Goal: Transaction & Acquisition: Purchase product/service

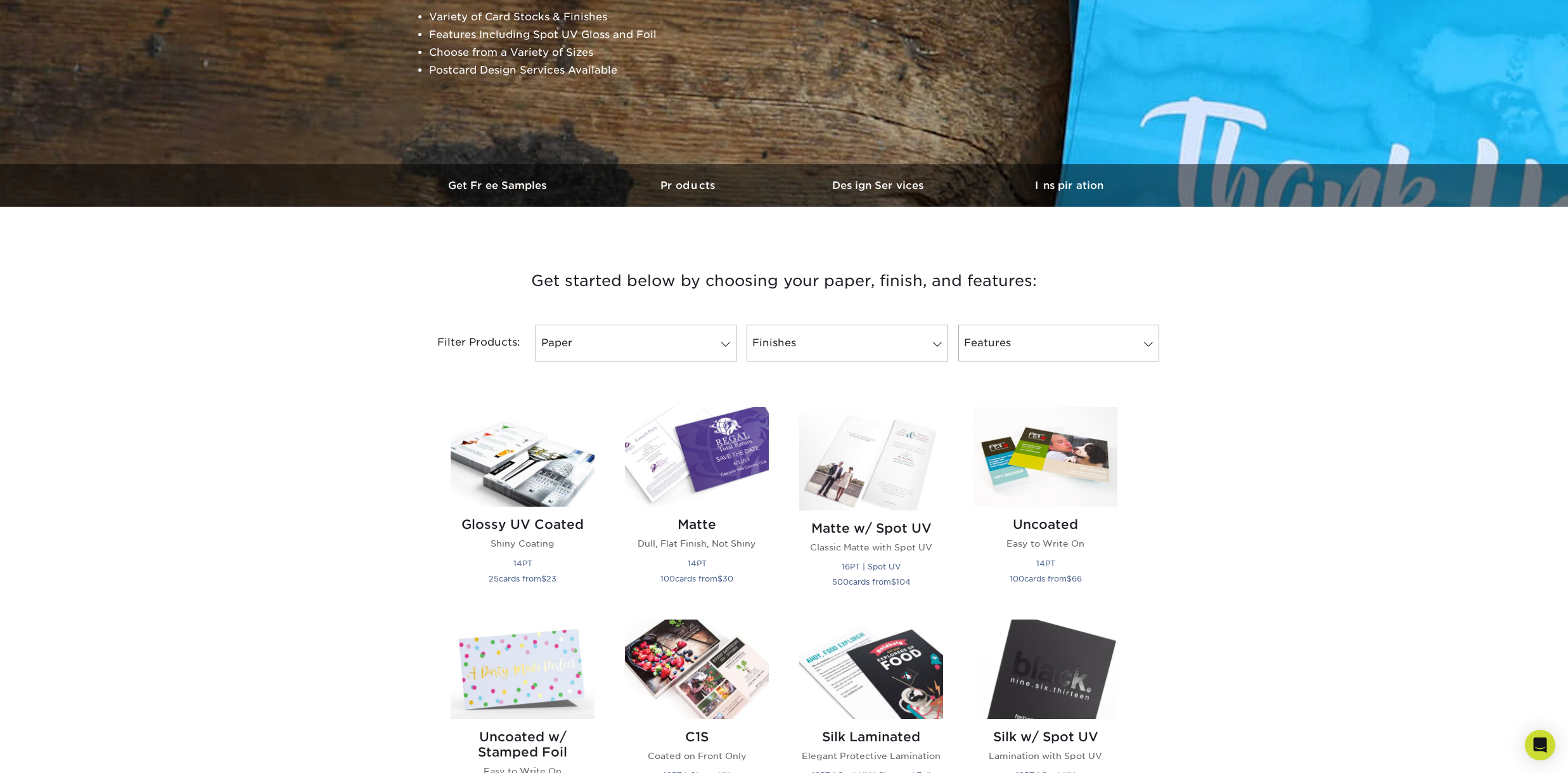
scroll to position [239, 0]
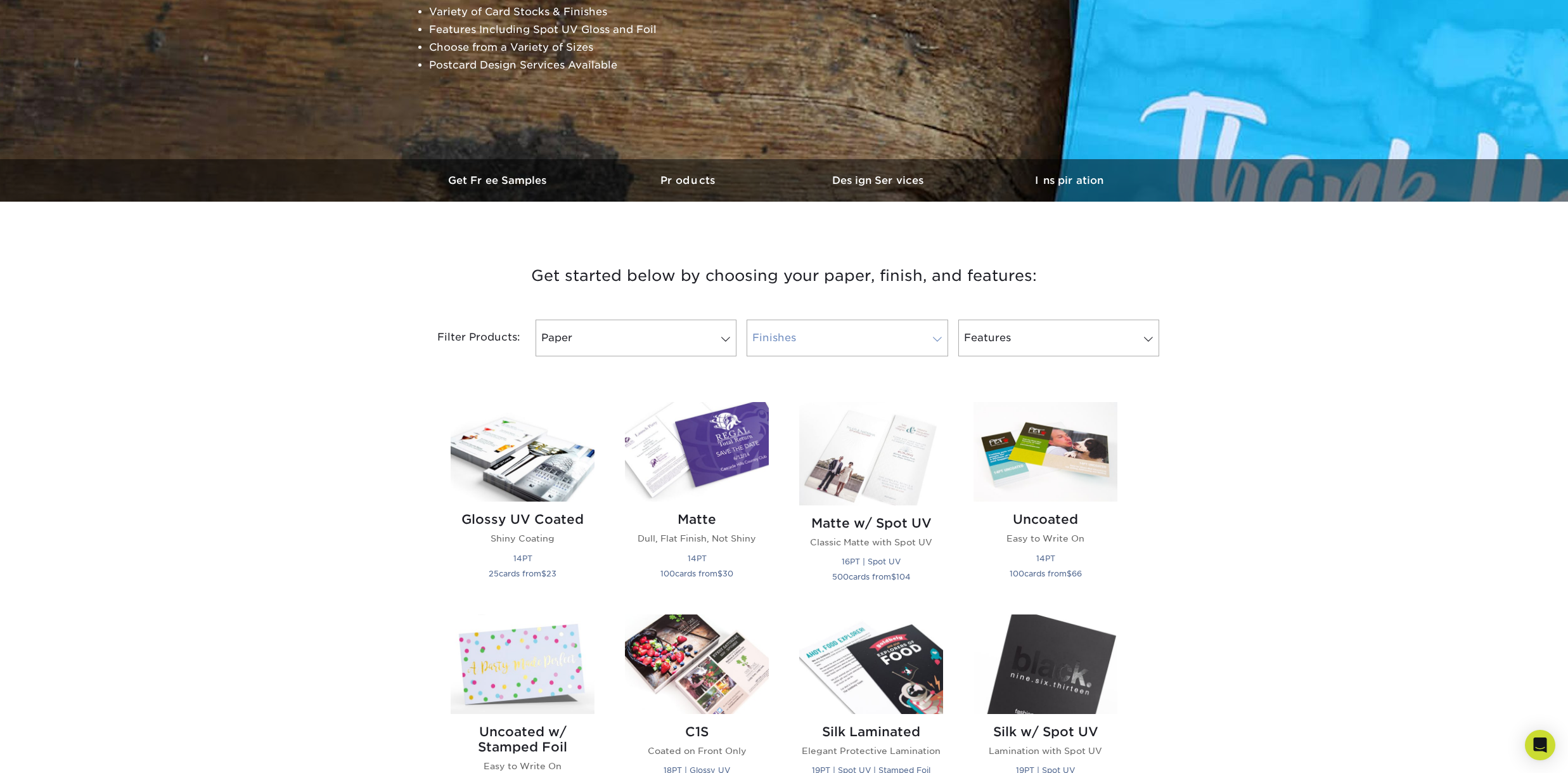
click at [935, 338] on span at bounding box center [937, 339] width 18 height 11
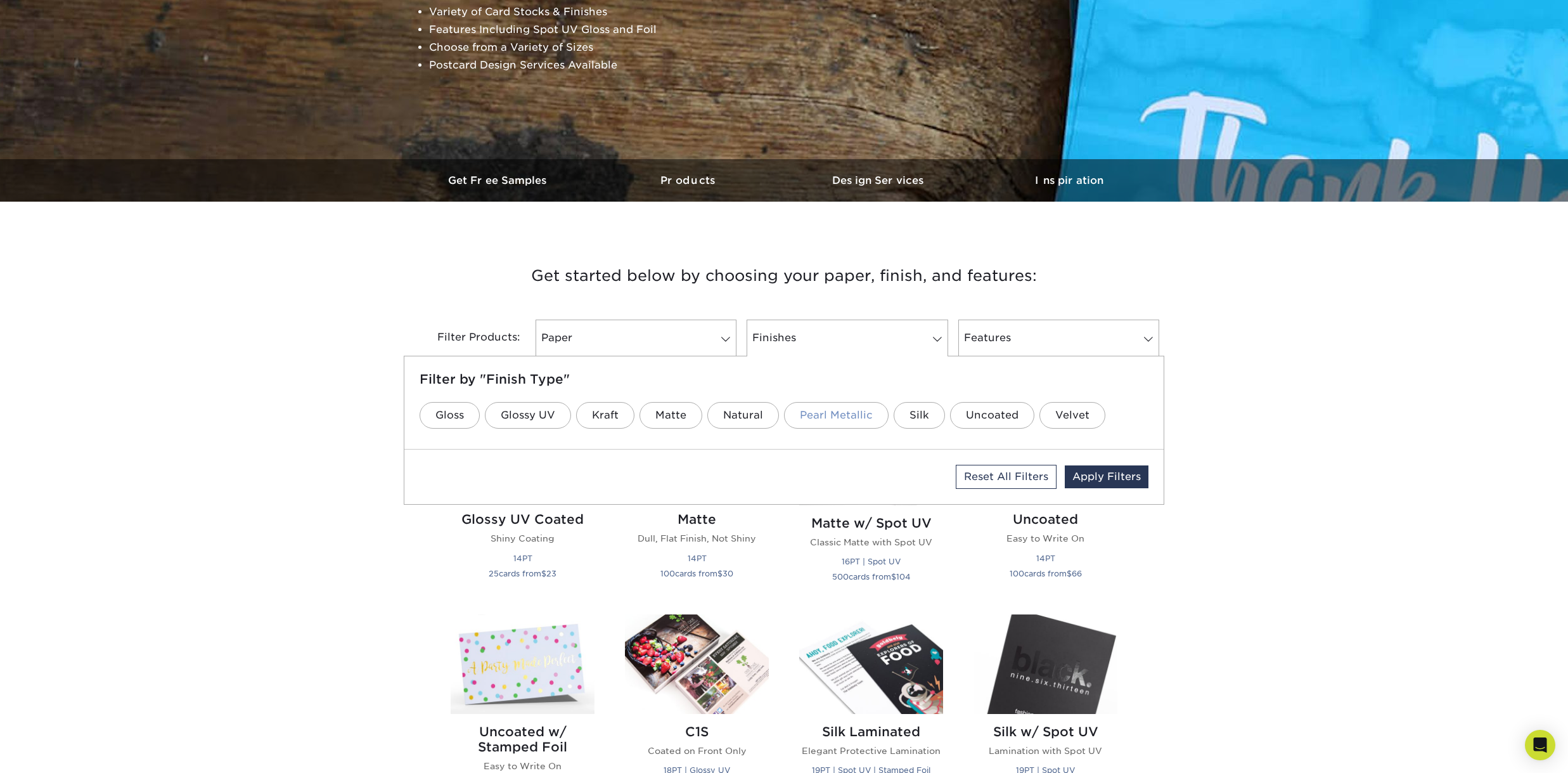
click at [831, 416] on link "Pearl Metallic" at bounding box center [836, 415] width 105 height 27
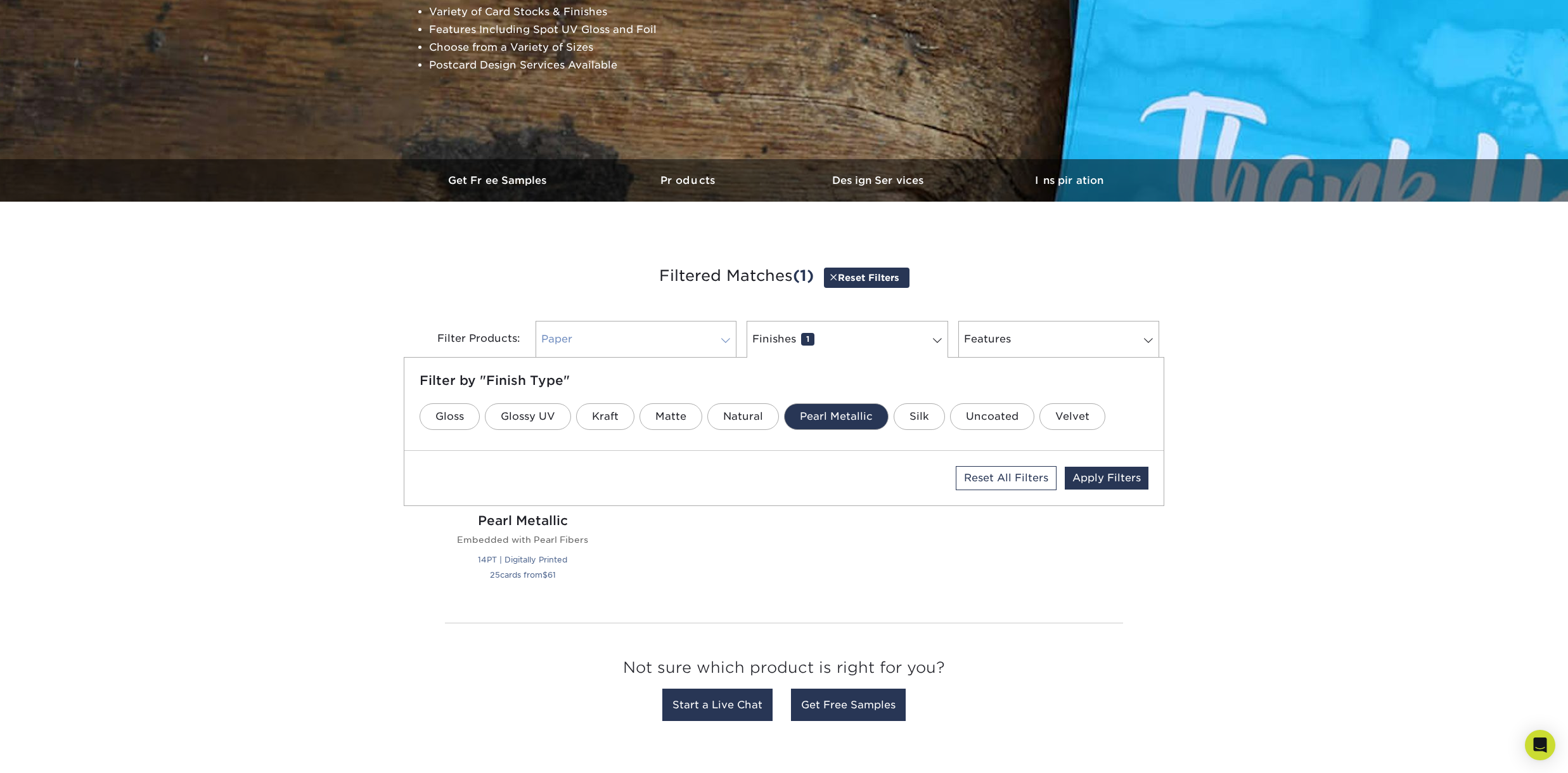
click at [728, 334] on link "Paper 0" at bounding box center [637, 339] width 201 height 36
click at [637, 417] on link "18PT" at bounding box center [640, 416] width 57 height 27
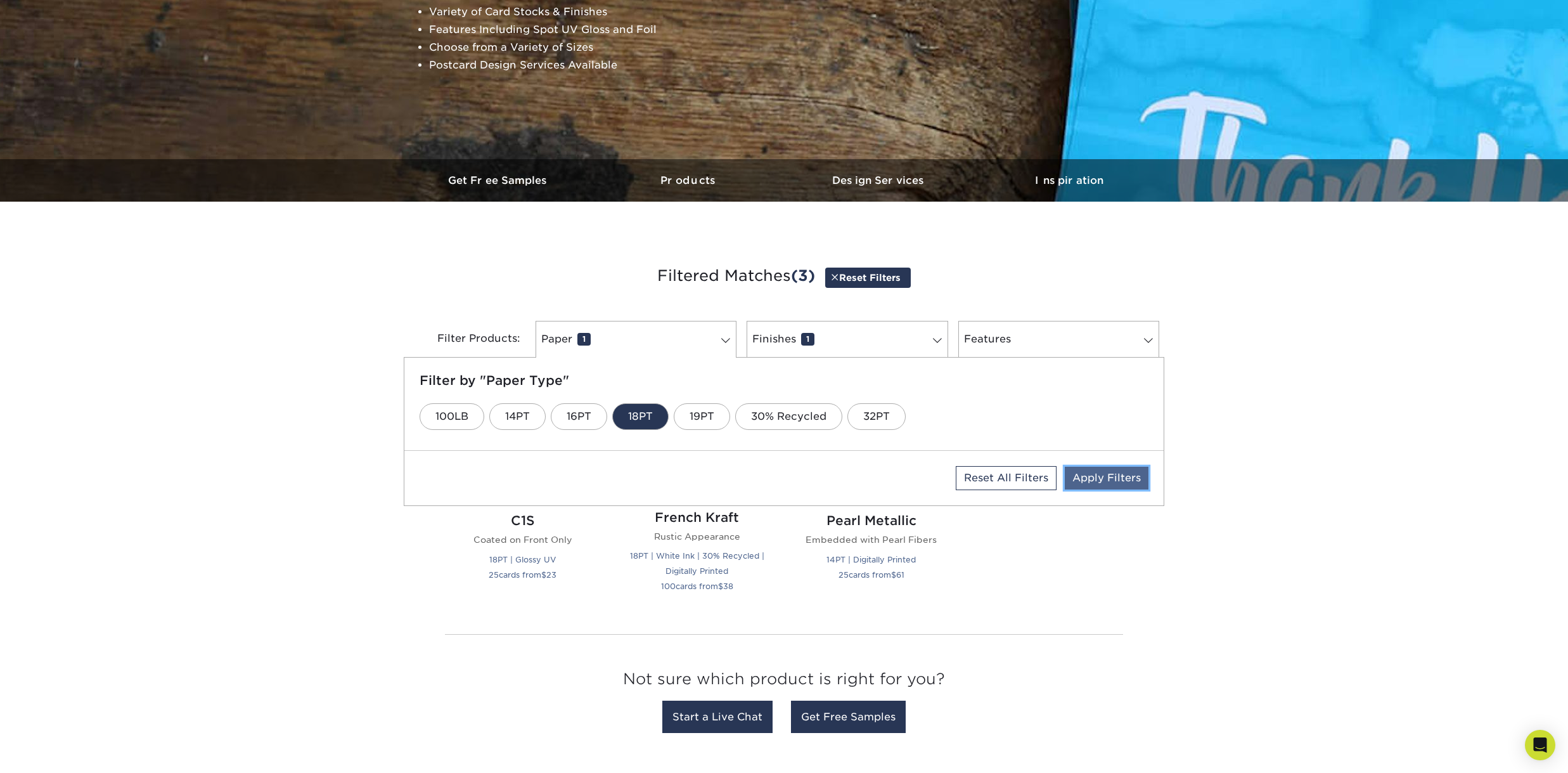
click at [1117, 482] on link "Apply Filters" at bounding box center [1106, 478] width 83 height 23
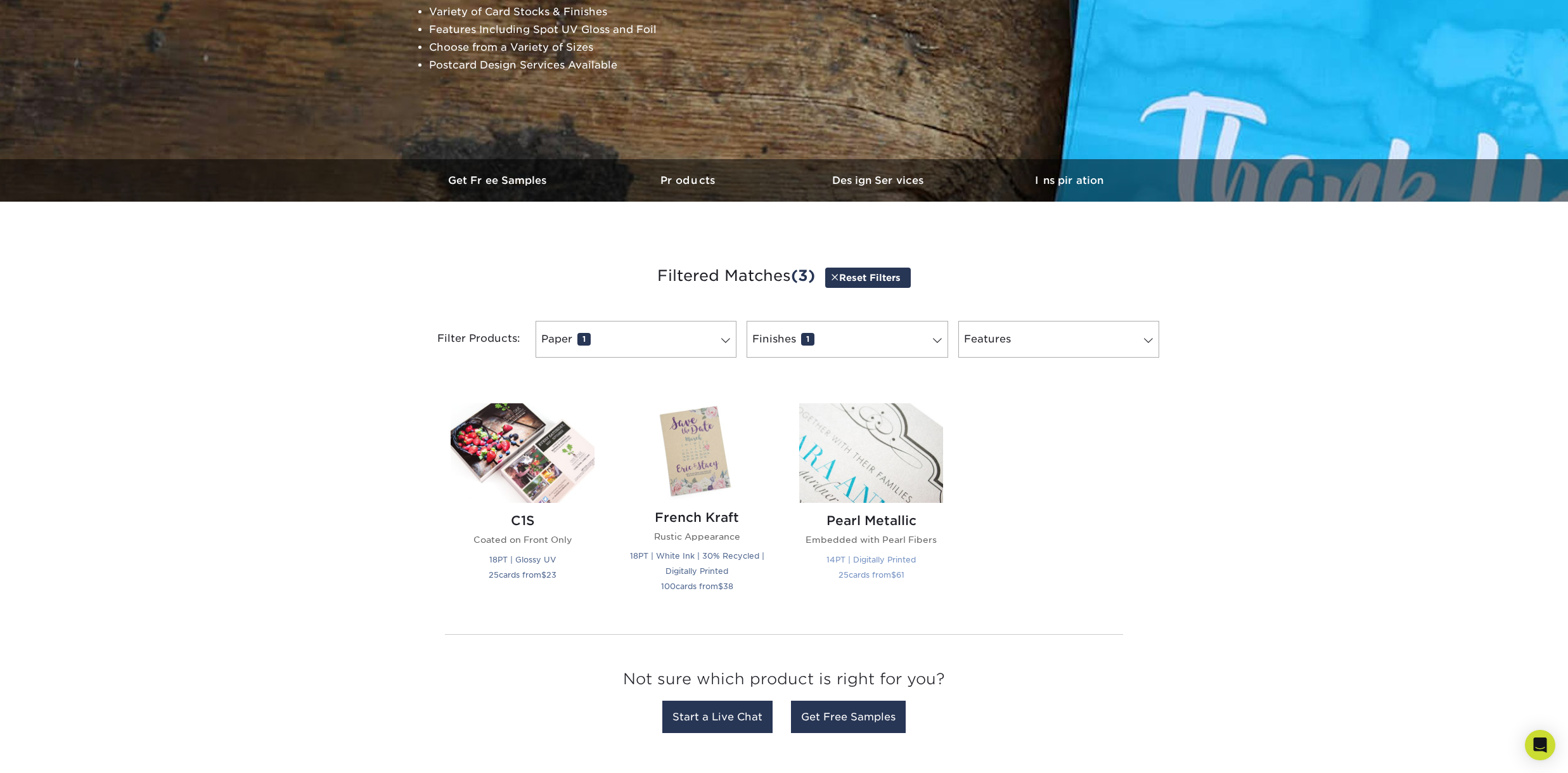
click at [865, 456] on img at bounding box center [871, 453] width 144 height 100
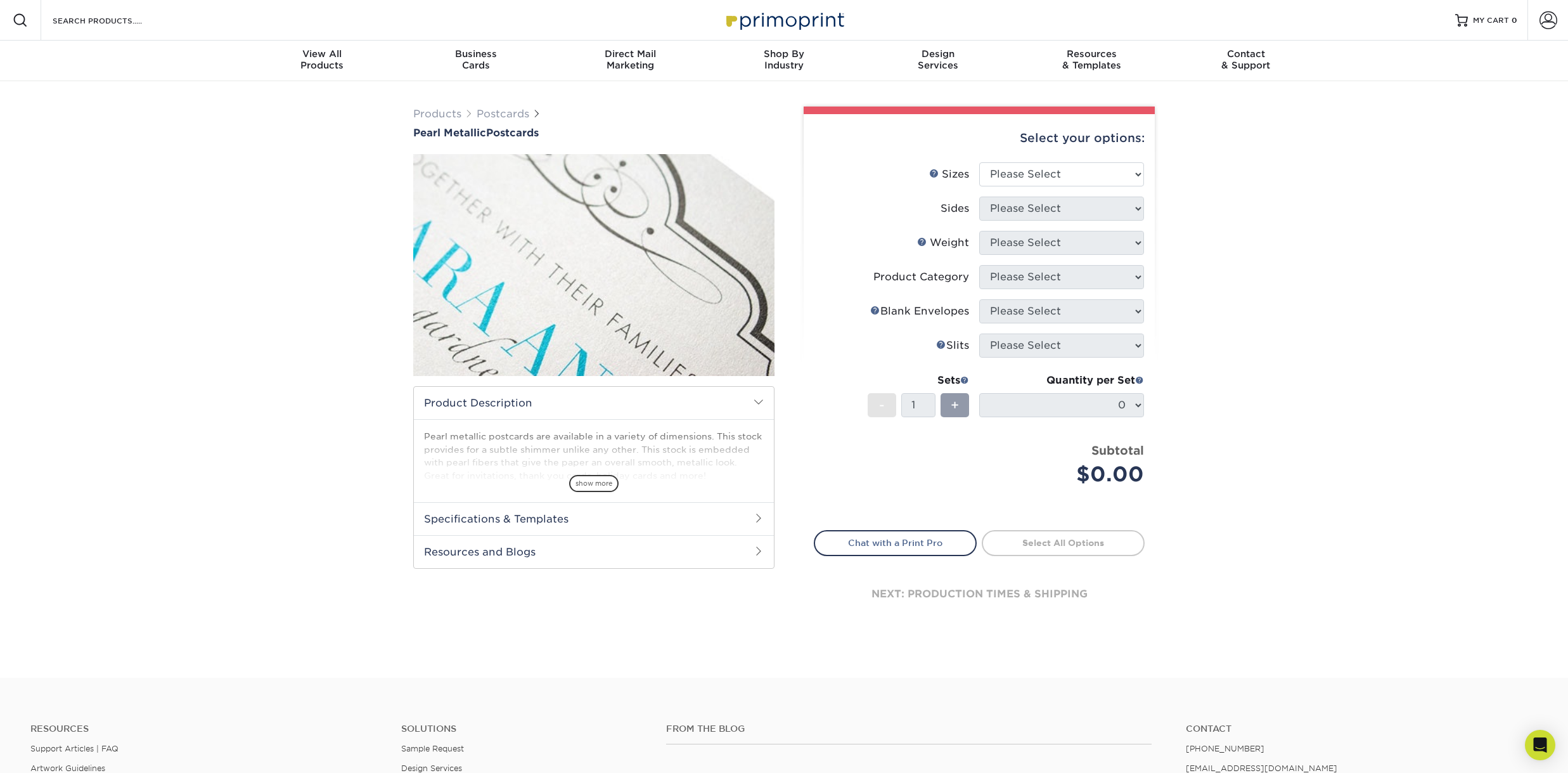
click at [607, 480] on span "show more" at bounding box center [595, 483] width 50 height 17
click at [1064, 186] on li "Sizes Help Sizes Please Select 2" x 4" 2" x 6" 3.5" x 8.5" 4" x 6" 4" x 8.5" 4"…" at bounding box center [979, 179] width 330 height 35
click at [1078, 173] on select "Please Select 2" x 4" 2" x 6" 3.5" x 8.5" 4" x 6" 4" x 8.5" 4" x 9" 4.25" x 5.5…" at bounding box center [1062, 174] width 165 height 24
